Goal: Transaction & Acquisition: Purchase product/service

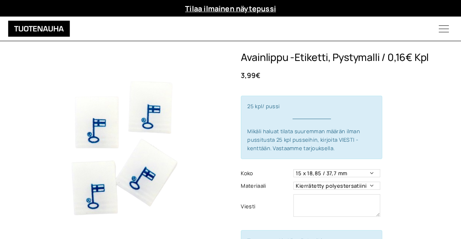
click at [442, 29] on icon "Menu" at bounding box center [444, 29] width 34 height 10
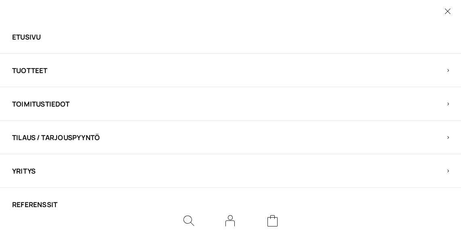
click at [41, 70] on span "Tuotteet" at bounding box center [223, 70] width 423 height 9
click at [32, 68] on link "Etiketit" at bounding box center [223, 70] width 423 height 9
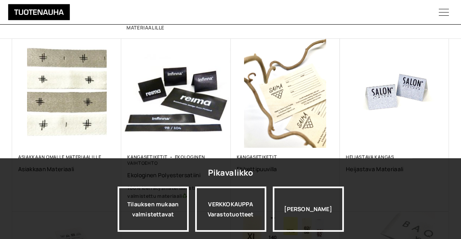
scroll to position [135, 0]
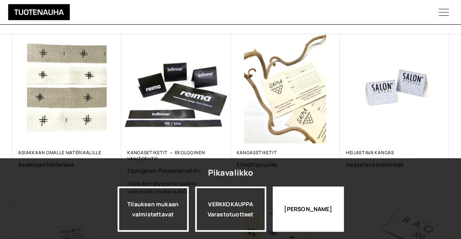
click at [308, 216] on div "Jatka katselua" at bounding box center [308, 209] width 71 height 45
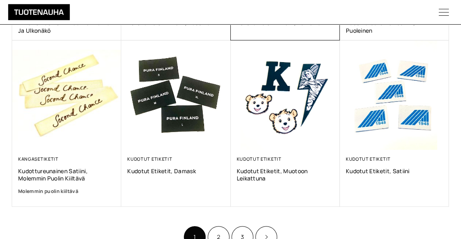
scroll to position [460, 0]
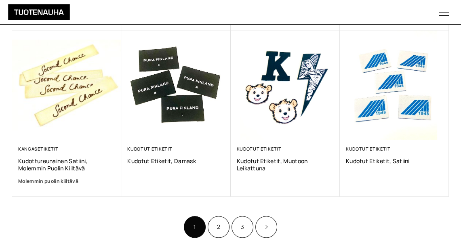
click at [272, 225] on link "Product Pagination" at bounding box center [266, 227] width 22 height 22
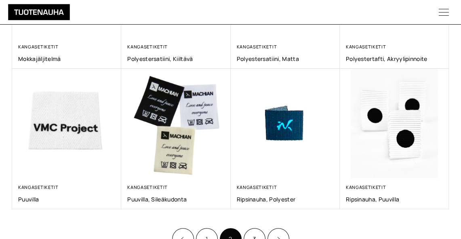
scroll to position [406, 0]
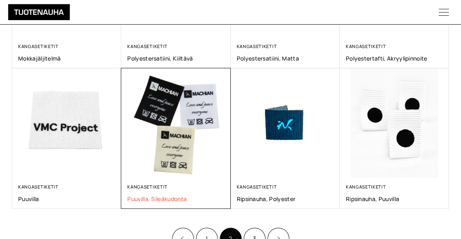
click at [157, 195] on span "Puuvilla, sileäkudonta" at bounding box center [175, 199] width 97 height 8
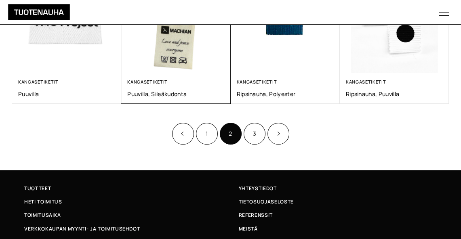
scroll to position [516, 0]
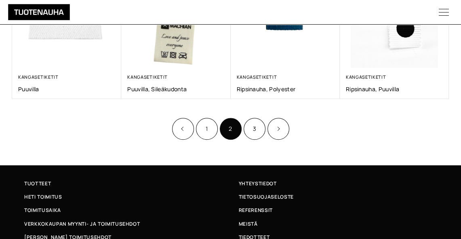
click at [249, 121] on link "3" at bounding box center [255, 129] width 22 height 22
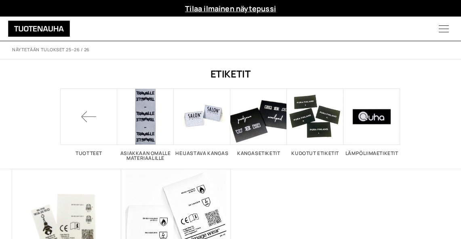
click at [86, 116] on span at bounding box center [89, 117] width 57 height 57
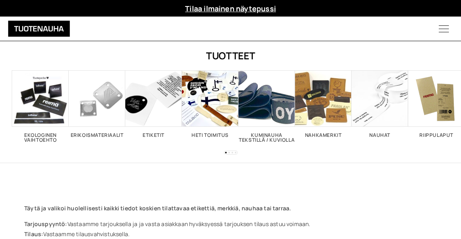
click at [158, 133] on h2 "Etiketit 26" at bounding box center [153, 135] width 57 height 5
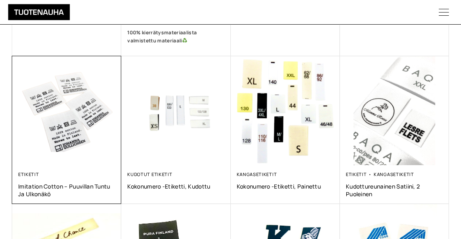
scroll to position [288, 0]
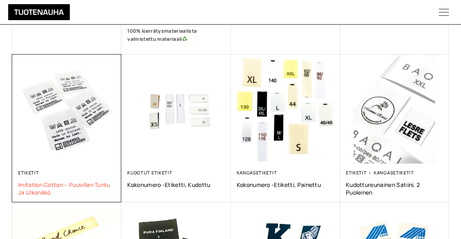
click at [62, 184] on span "Imitation Cotton – puuvillan tuntu ja ulkonäkö" at bounding box center [66, 188] width 97 height 15
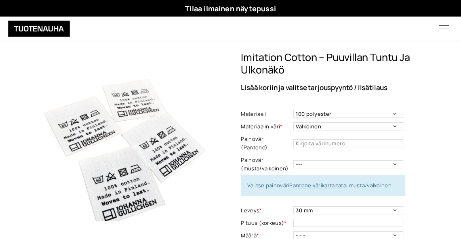
click at [447, 31] on icon "Menu" at bounding box center [444, 29] width 34 height 10
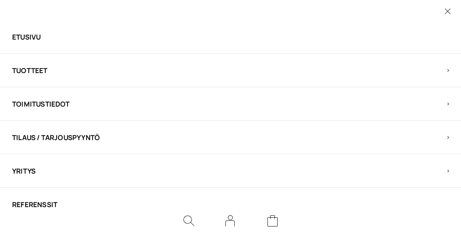
click at [37, 70] on span "Tuotteet" at bounding box center [223, 70] width 423 height 9
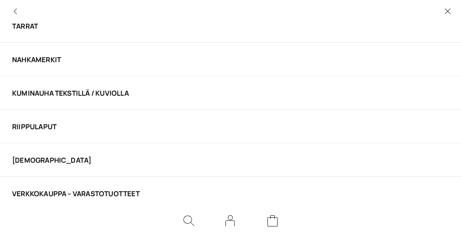
scroll to position [145, 0]
click at [61, 190] on link "VERKKOKAUPPA – Varastotuotteet" at bounding box center [223, 194] width 423 height 9
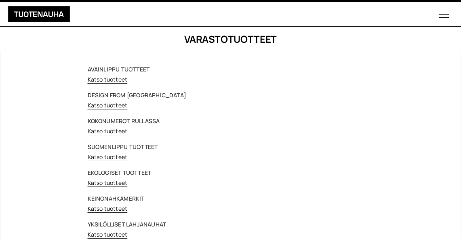
scroll to position [16, 0]
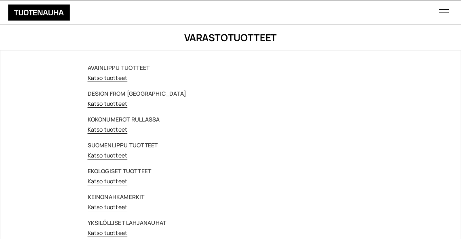
click at [108, 179] on link "Katso tuotteet" at bounding box center [108, 181] width 40 height 8
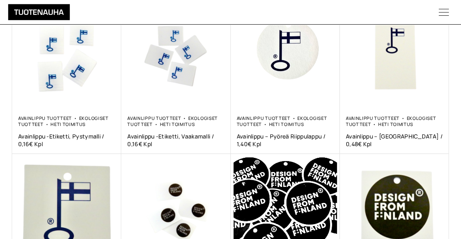
scroll to position [190, 0]
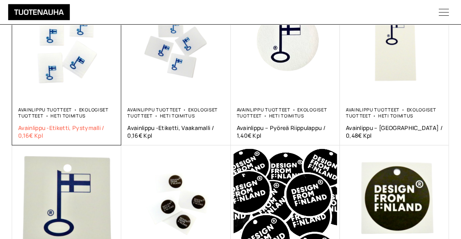
click at [70, 124] on span "Avainlippu -etiketti, pystymalli / 0,16€ Kpl" at bounding box center [66, 131] width 97 height 15
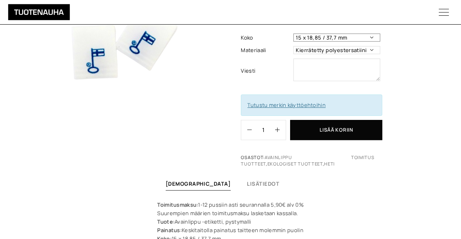
scroll to position [183, 0]
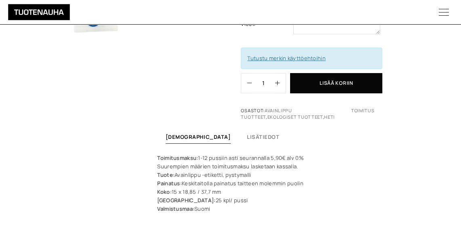
click at [277, 82] on icon "button" at bounding box center [277, 83] width 4 height 4
click at [277, 81] on icon "button" at bounding box center [277, 83] width 4 height 4
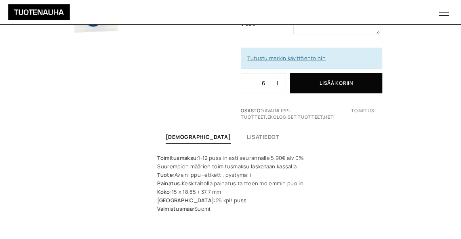
click at [277, 81] on icon "button" at bounding box center [277, 83] width 4 height 4
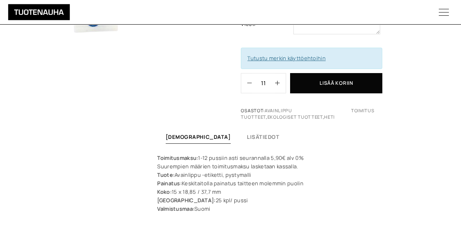
click at [277, 81] on icon "button" at bounding box center [277, 83] width 4 height 4
type input "13"
click at [327, 82] on button "Lisää koriin" at bounding box center [336, 83] width 92 height 20
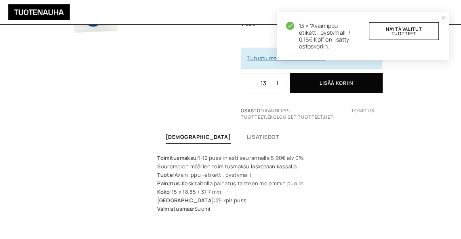
click at [390, 27] on link "Näytä valitut tuotteet" at bounding box center [404, 31] width 70 height 18
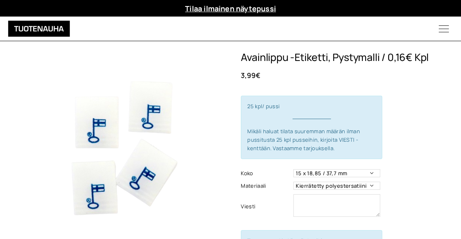
click at [414, 9] on div "Tilaa ilmainen näytepussi" at bounding box center [230, 8] width 461 height 17
click at [444, 31] on icon "Menu" at bounding box center [444, 29] width 34 height 10
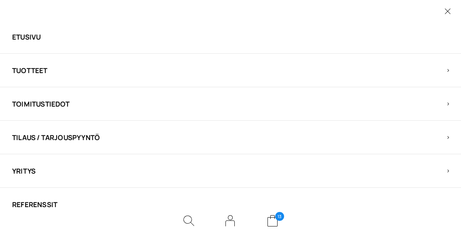
click at [274, 220] on icon "Cart" at bounding box center [273, 221] width 12 height 12
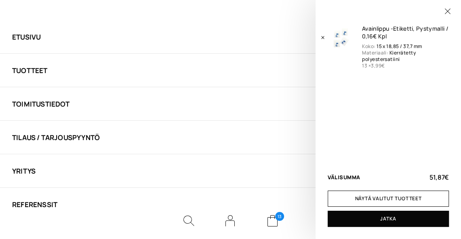
click at [447, 9] on icon at bounding box center [448, 11] width 6 height 6
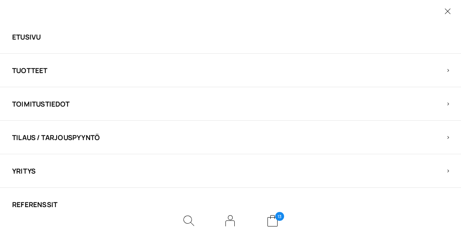
click at [270, 220] on icon "Cart" at bounding box center [273, 221] width 12 height 12
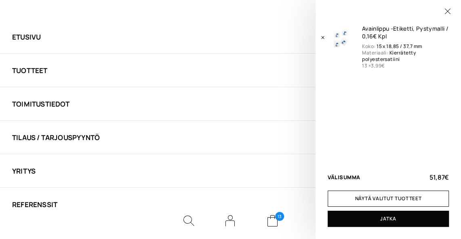
click at [322, 37] on icon "Poista Avainlippu -etiketti, pystymalli / 0,16€ Kpl ostoskorista" at bounding box center [323, 38] width 4 height 4
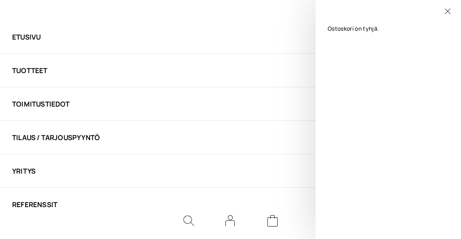
click at [447, 11] on icon at bounding box center [448, 11] width 6 height 6
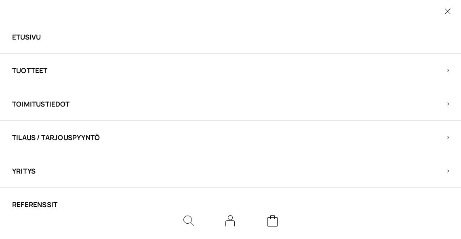
click at [41, 37] on link "Etusivu" at bounding box center [223, 36] width 423 height 9
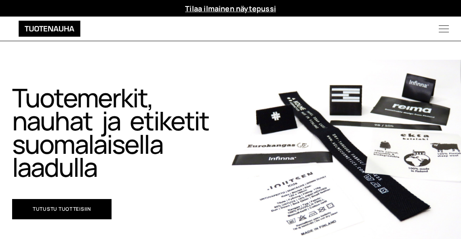
click at [440, 30] on icon "Menu" at bounding box center [444, 29] width 34 height 10
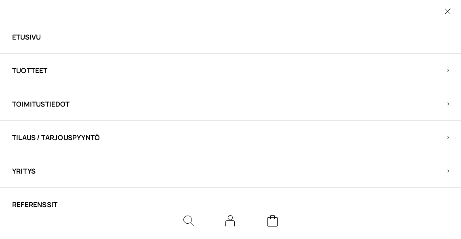
click at [40, 71] on span "Tuotteet" at bounding box center [223, 70] width 423 height 9
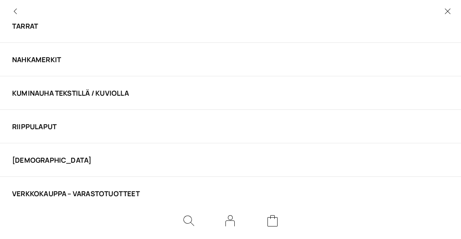
scroll to position [145, 0]
click at [42, 190] on link "VERKKOKAUPPA – Varastotuotteet" at bounding box center [223, 194] width 423 height 9
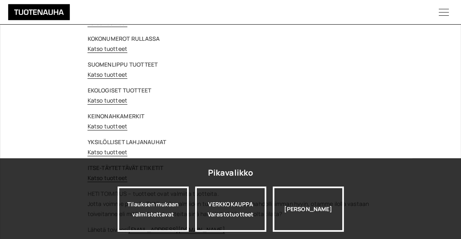
scroll to position [98, 0]
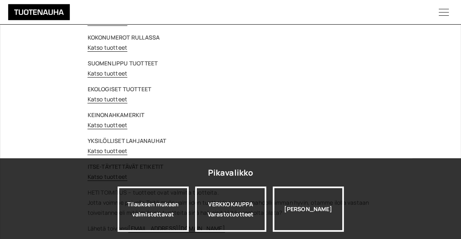
click at [118, 72] on link "Katso tuotteet" at bounding box center [108, 74] width 40 height 8
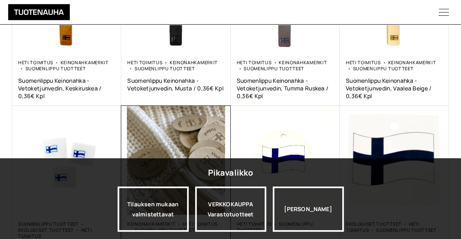
scroll to position [238, 0]
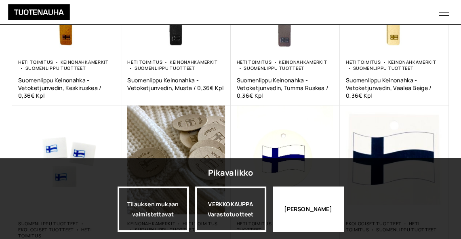
click at [316, 217] on div "[PERSON_NAME]" at bounding box center [308, 209] width 71 height 45
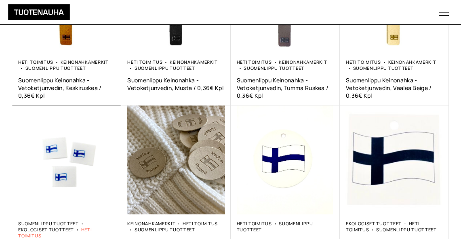
click at [54, 227] on link "Heti toimitus" at bounding box center [55, 233] width 74 height 12
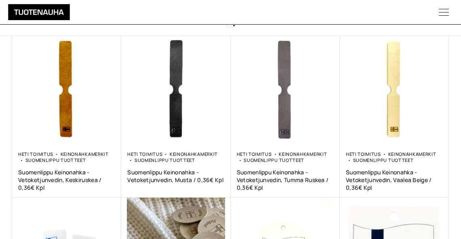
scroll to position [211, 0]
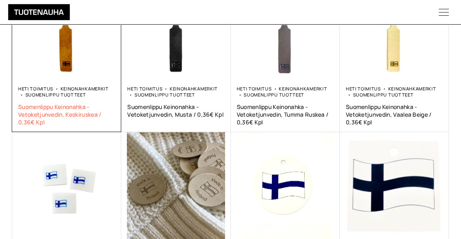
click at [63, 103] on span "Suomenlippu Keinonahka -Vetoketjunvedin, Keskiruskea / 0,36€ Kpl" at bounding box center [66, 114] width 97 height 23
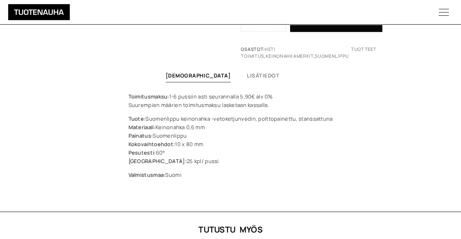
scroll to position [253, 0]
drag, startPoint x: 270, startPoint y: 101, endPoint x: 127, endPoint y: 104, distance: 142.7
click at [127, 104] on div "Toimitusmaksu: 1-6 pussiin asti seurannalla 5,90€ alv 0% Suurempien määrien toi…" at bounding box center [230, 135] width 221 height 87
click at [121, 93] on div "Toimitusmaksu: 1-6 pussiin asti seurannalla 5,90€ alv 0% Suurempien määrien toi…" at bounding box center [230, 135] width 221 height 87
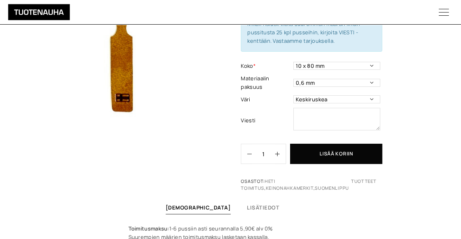
scroll to position [119, 0]
